Goal: Task Accomplishment & Management: Complete application form

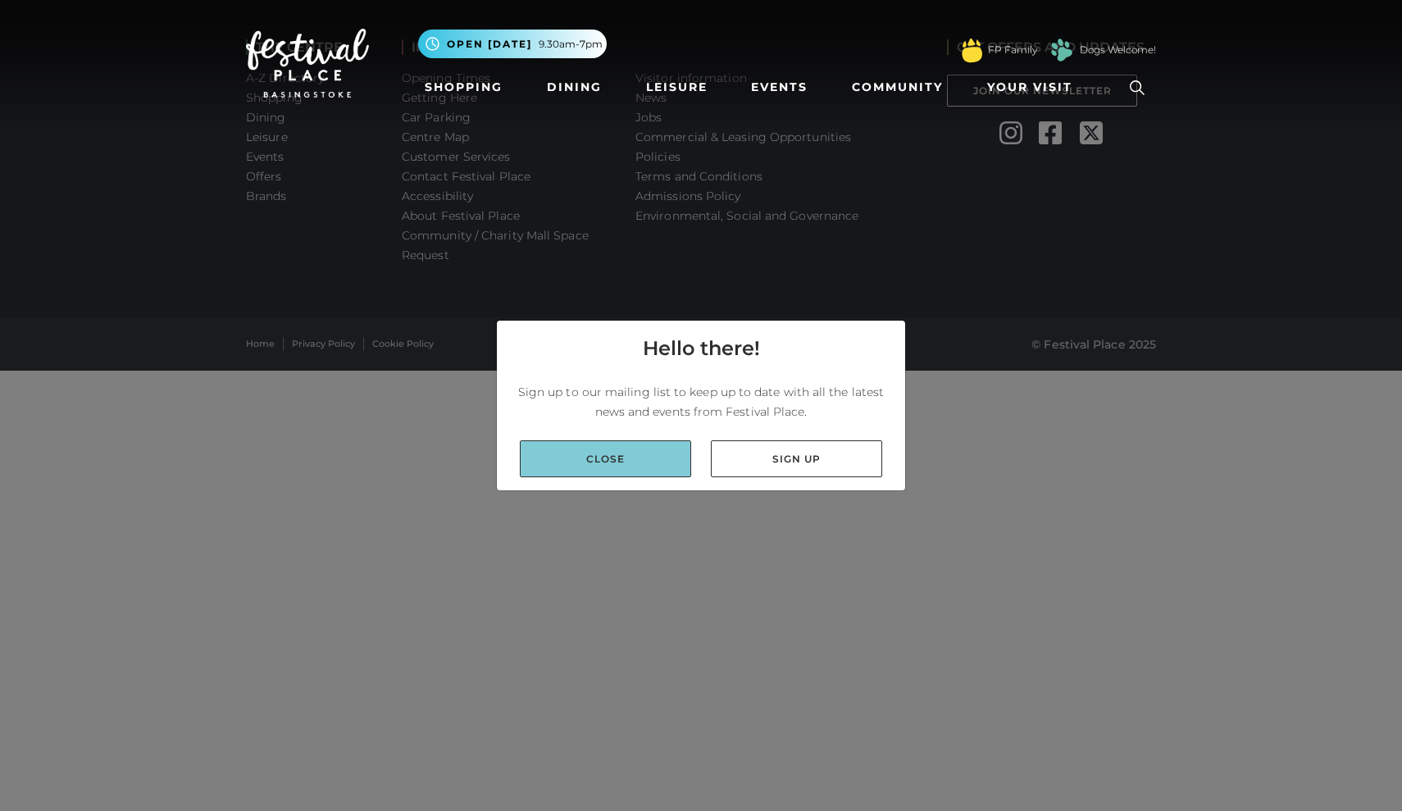
click at [664, 452] on link "Close" at bounding box center [605, 458] width 171 height 37
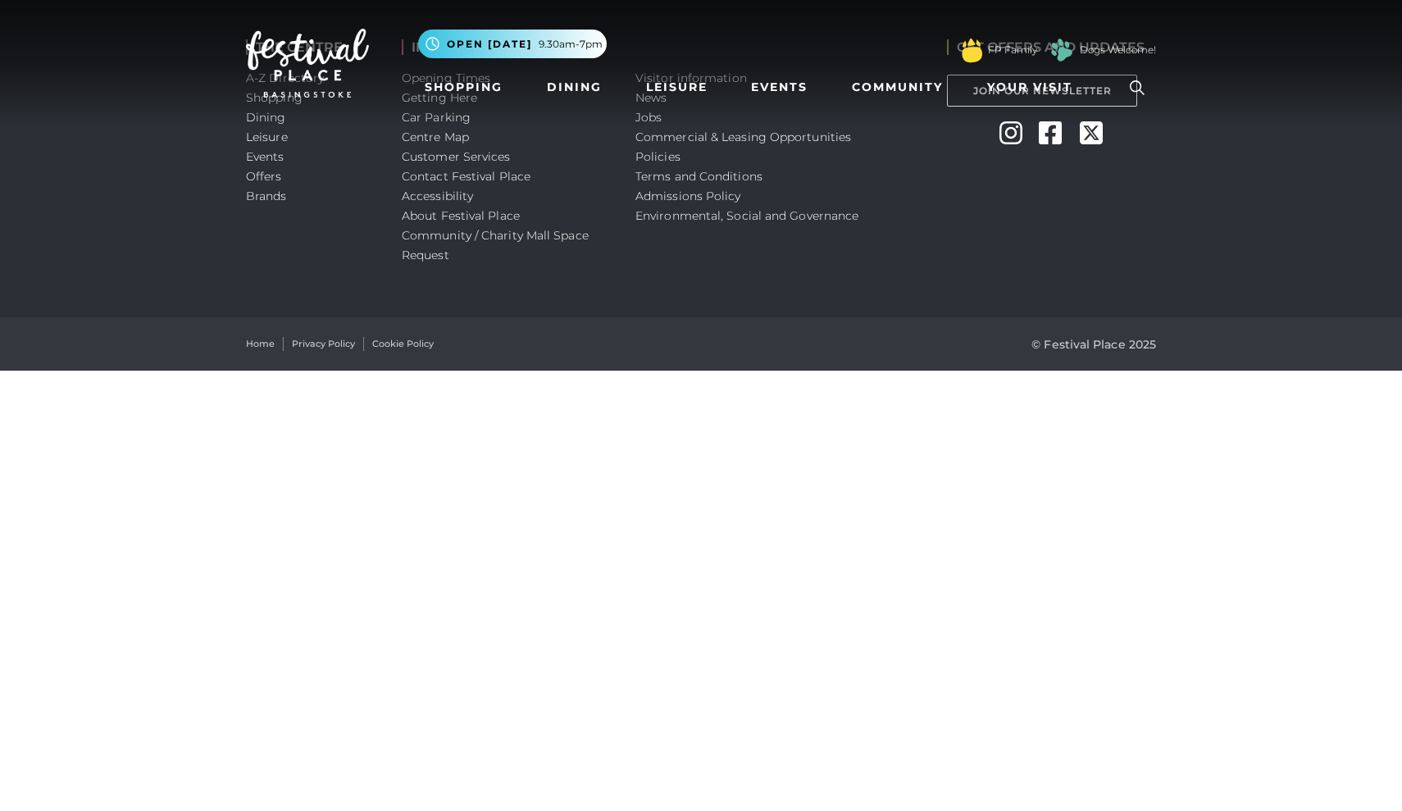
click at [653, 120] on nav "Toggle navigation .st5{fill:none;stroke:#FFFFFF;stroke-width:2.29;stroke-miterl…" at bounding box center [701, 63] width 1402 height 126
click at [652, 119] on nav "Toggle navigation .st5{fill:none;stroke:#FFFFFF;stroke-width:2.29;stroke-miterl…" at bounding box center [701, 63] width 1402 height 126
click at [652, 118] on nav "Toggle navigation .st5{fill:none;stroke:#FFFFFF;stroke-width:2.29;stroke-miterl…" at bounding box center [701, 63] width 1402 height 126
click at [911, 85] on link "Community" at bounding box center [897, 87] width 104 height 30
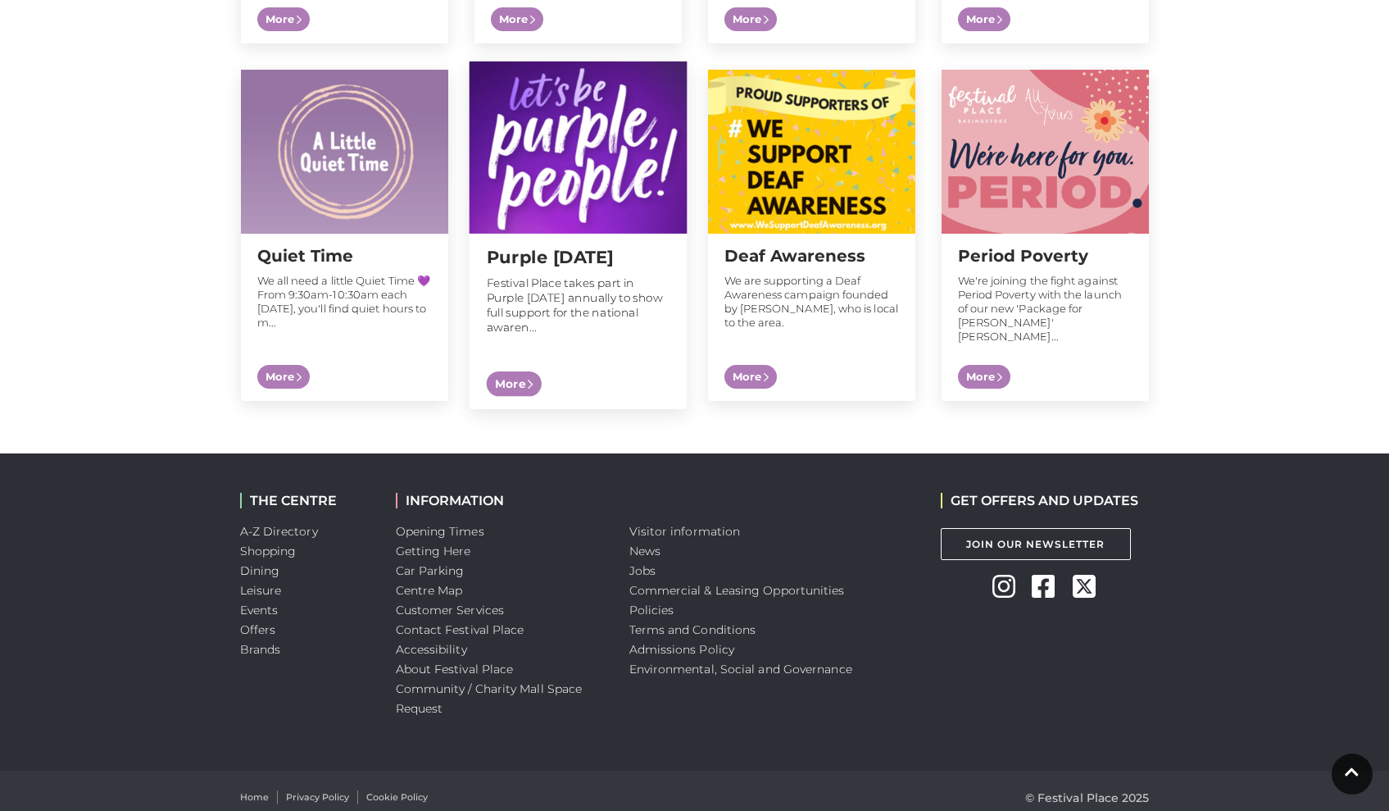
scroll to position [1665, 0]
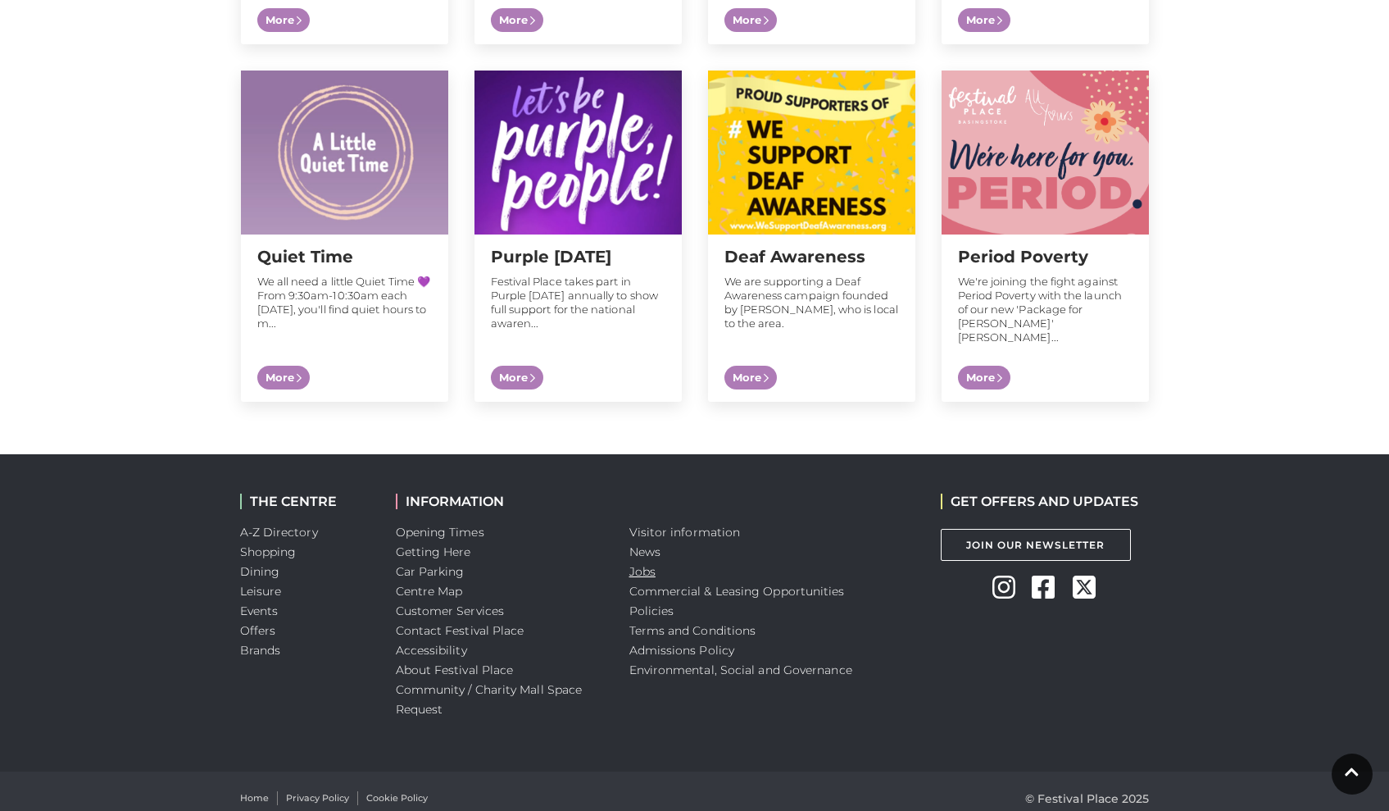
click at [647, 564] on link "Jobs" at bounding box center [643, 571] width 26 height 15
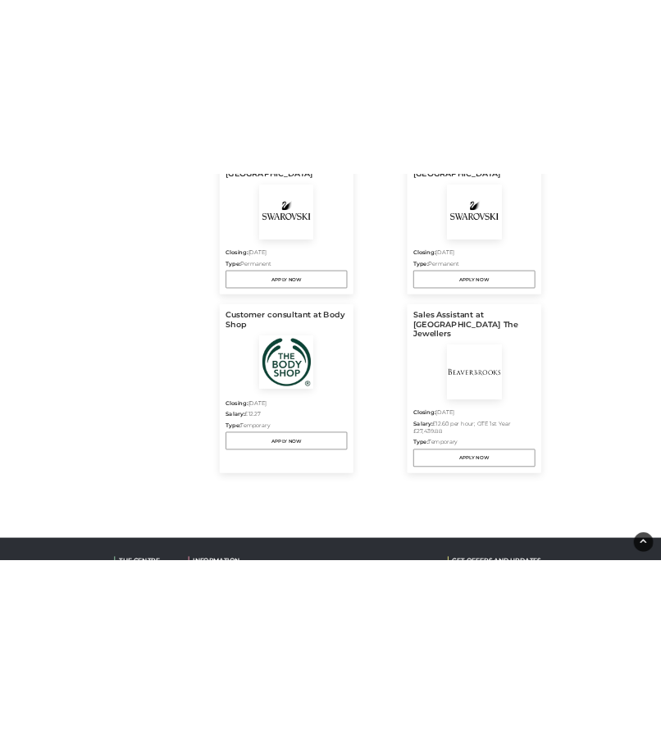
scroll to position [1312, 0]
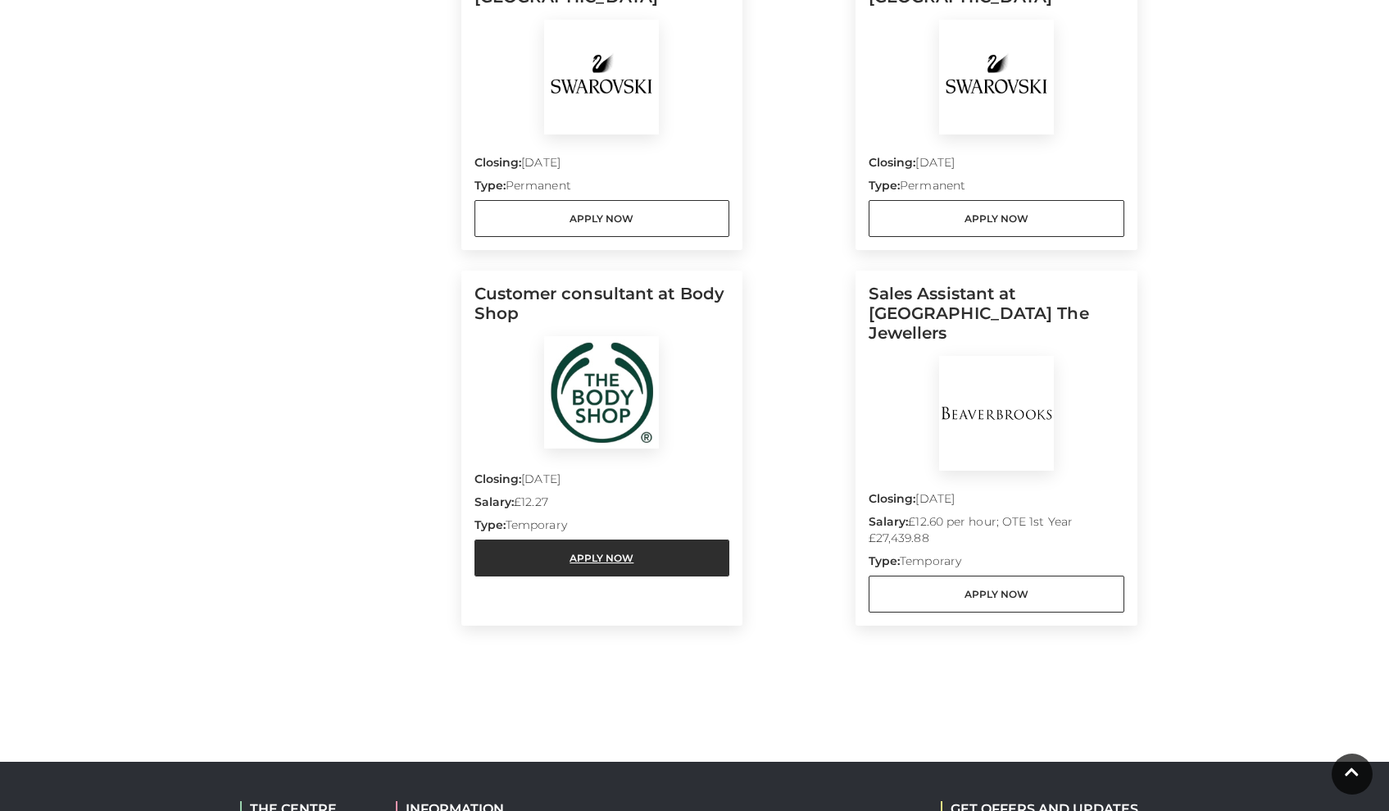
click at [584, 558] on link "Apply Now" at bounding box center [603, 557] width 256 height 37
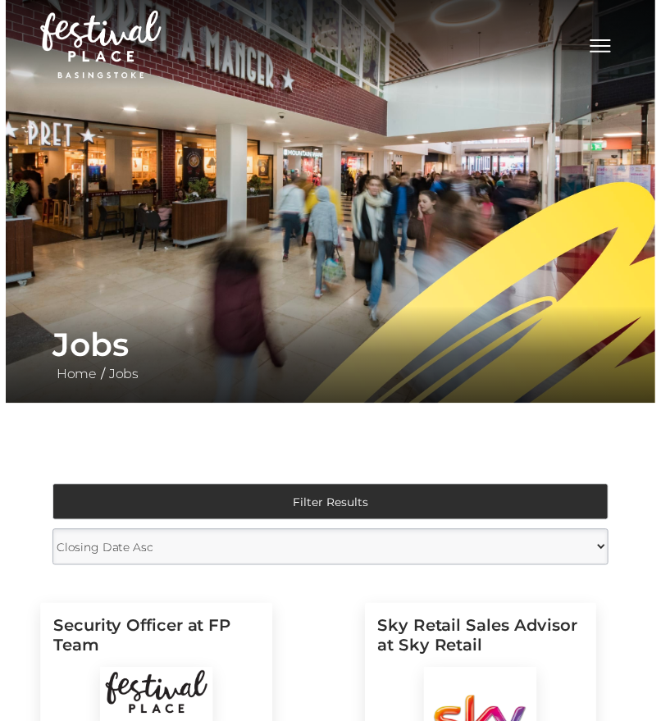
scroll to position [0, 0]
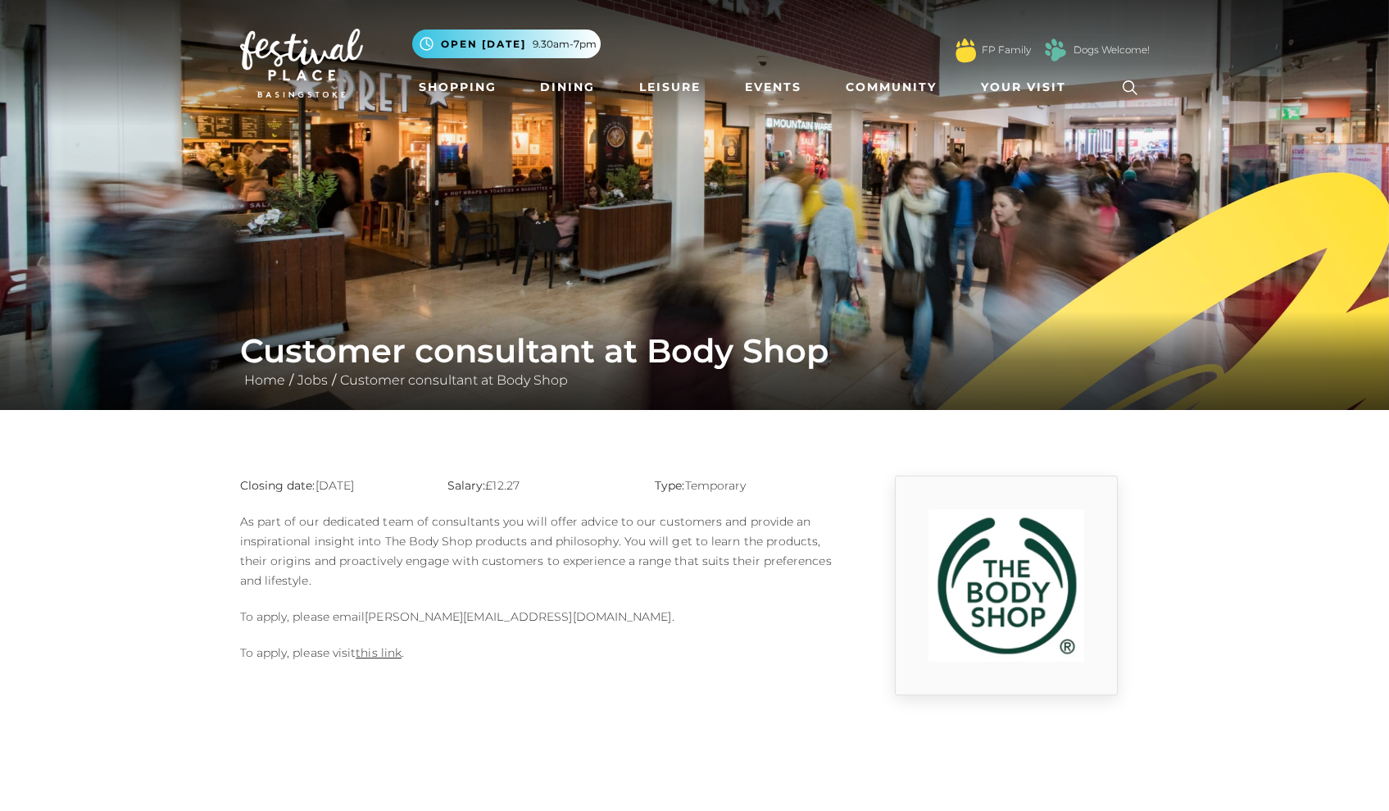
click at [508, 618] on link "[PERSON_NAME][EMAIL_ADDRESS][DOMAIN_NAME]" at bounding box center [518, 616] width 307 height 15
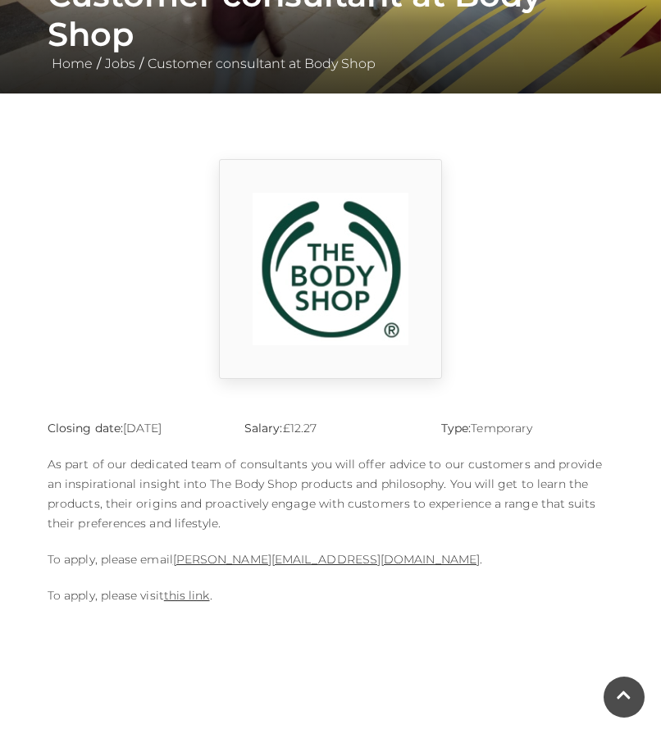
scroll to position [317, 0]
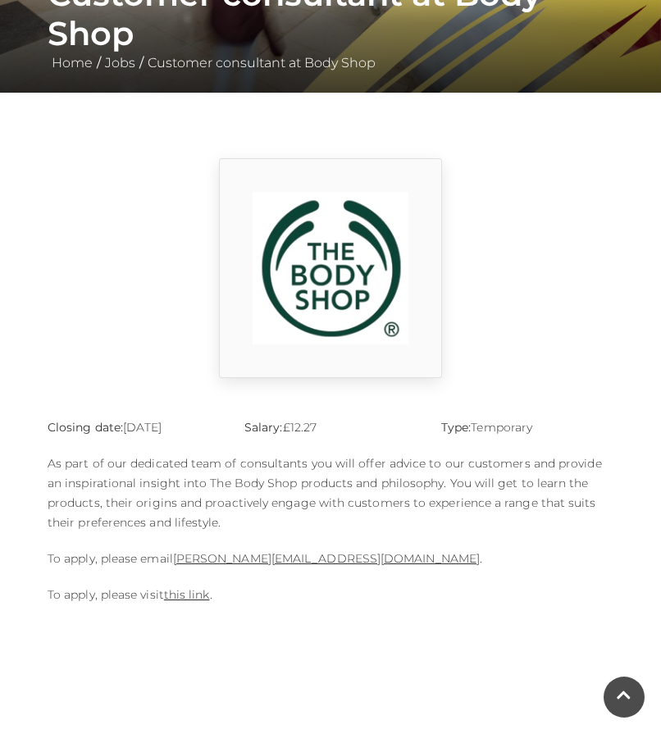
click at [481, 236] on div at bounding box center [330, 268] width 590 height 220
